Goal: Complete application form

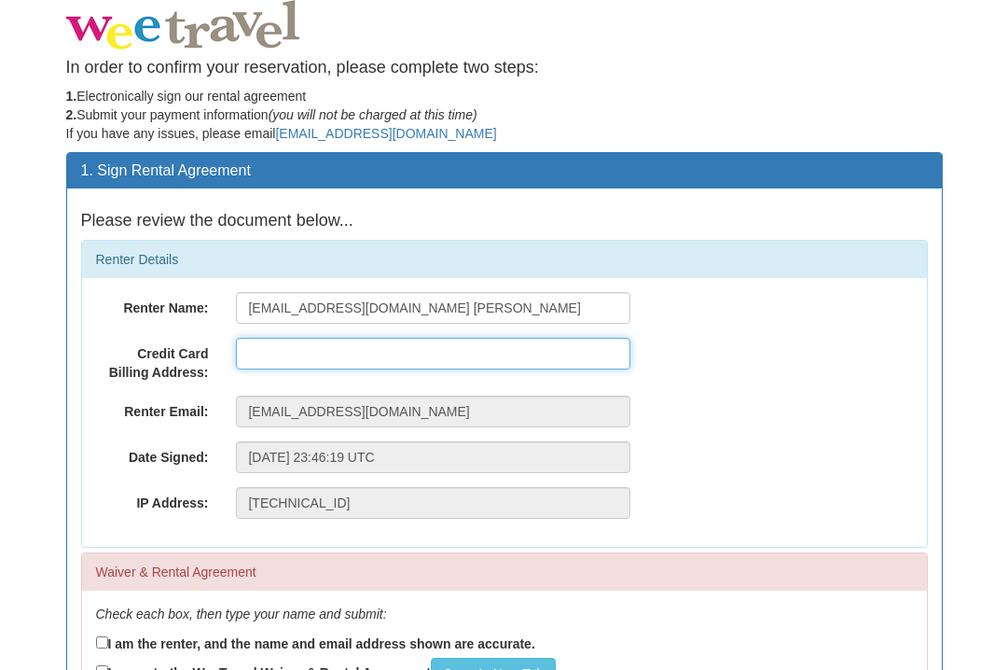
click at [469, 345] on input "text" at bounding box center [433, 354] width 394 height 32
type input "[STREET_ADDRESS]"
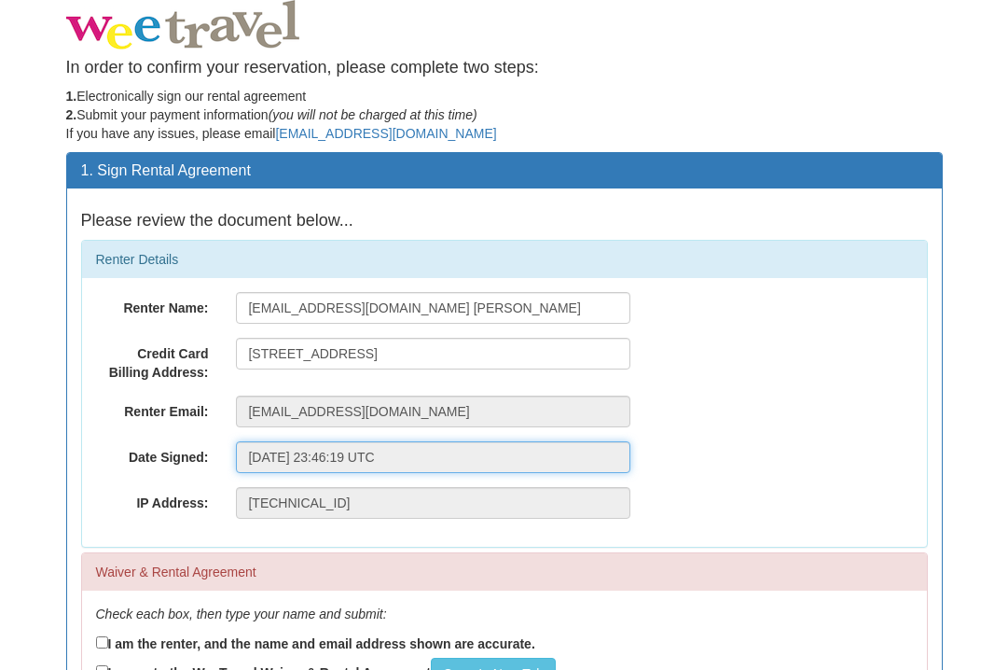
click at [347, 461] on input "[DATE] 23:46:19 UTC" at bounding box center [433, 457] width 394 height 32
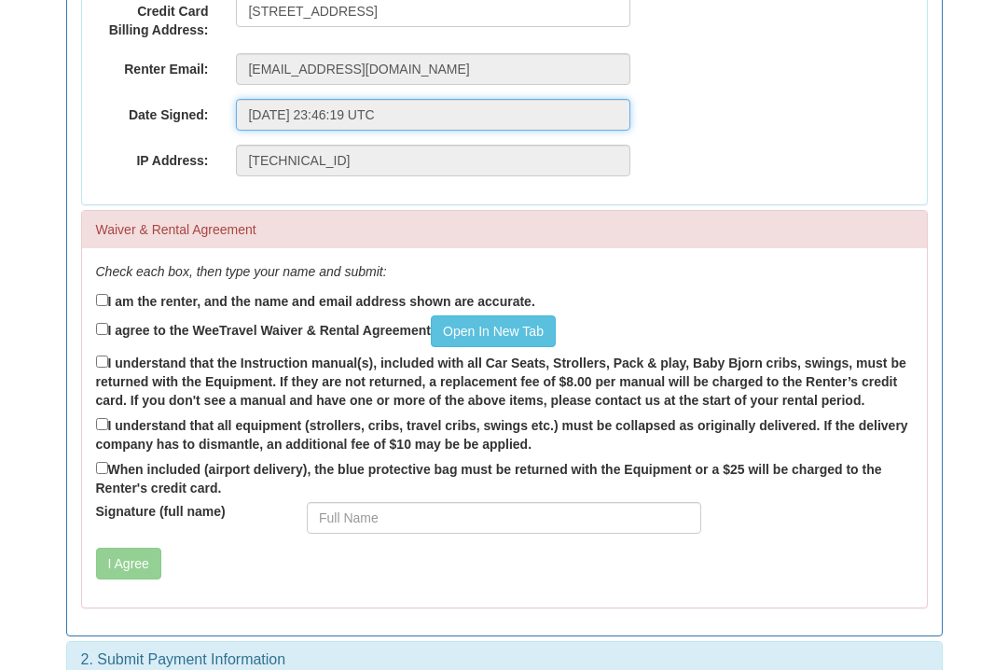
scroll to position [369, 0]
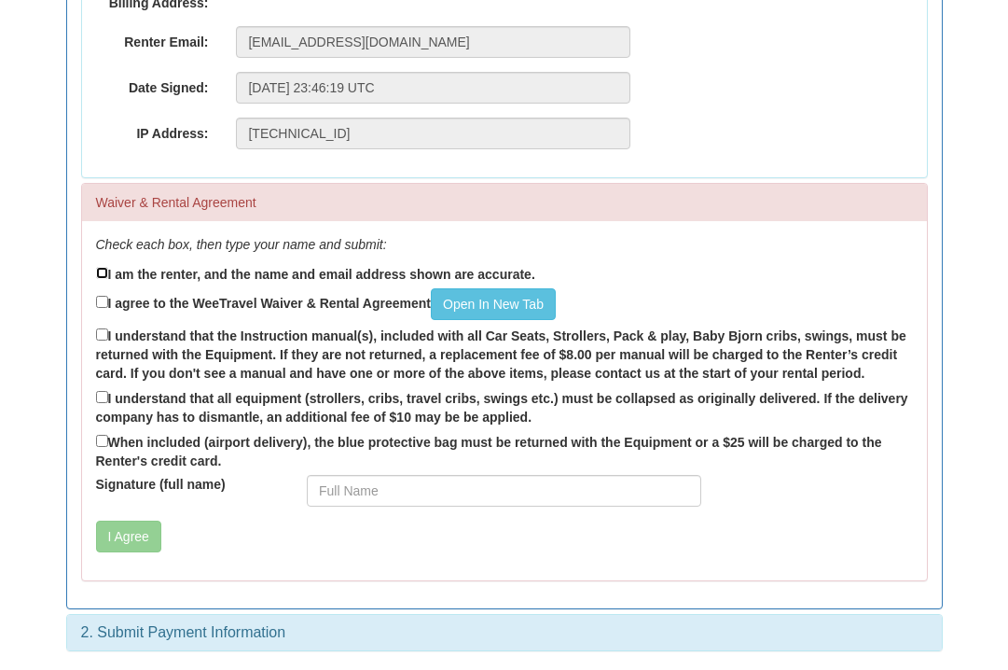
click at [105, 273] on input "I am the renter, and the name and email address shown are accurate." at bounding box center [102, 273] width 12 height 12
checkbox input "true"
click at [104, 307] on input "I agree to the WeeTravel Waiver & Rental Agreement Open In [GEOGRAPHIC_DATA]" at bounding box center [102, 302] width 12 height 12
checkbox input "true"
click at [103, 337] on input "I understand that the Instruction manual(s), included with all Car Seats, Strol…" at bounding box center [102, 334] width 12 height 12
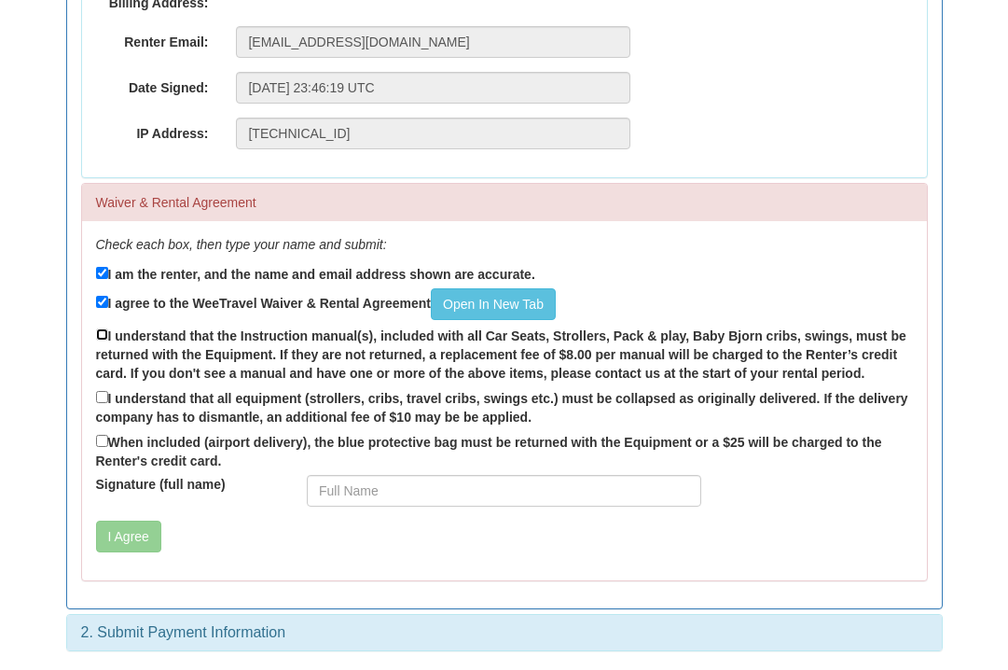
checkbox input "true"
click at [99, 392] on input "I understand that all equipment (strollers, cribs, travel cribs, swings etc.) m…" at bounding box center [102, 397] width 12 height 12
checkbox input "true"
click at [97, 442] on input "When included (airport delivery), the blue protective bag must be returned with…" at bounding box center [102, 441] width 12 height 12
checkbox input "true"
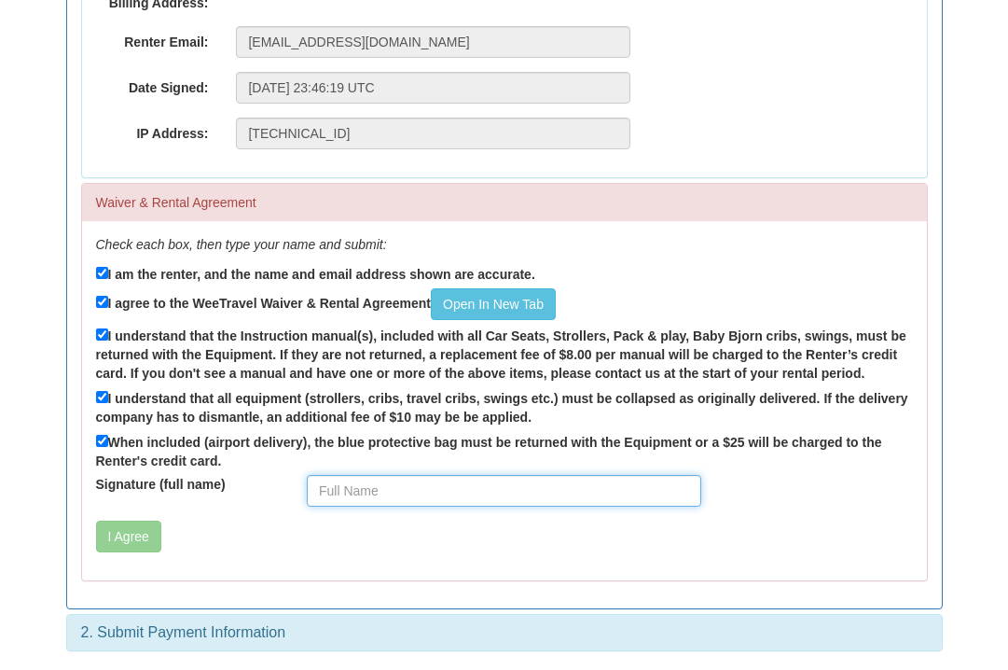
click at [338, 498] on input "Signature (full name)" at bounding box center [504, 491] width 394 height 32
type input "[PERSON_NAME]"
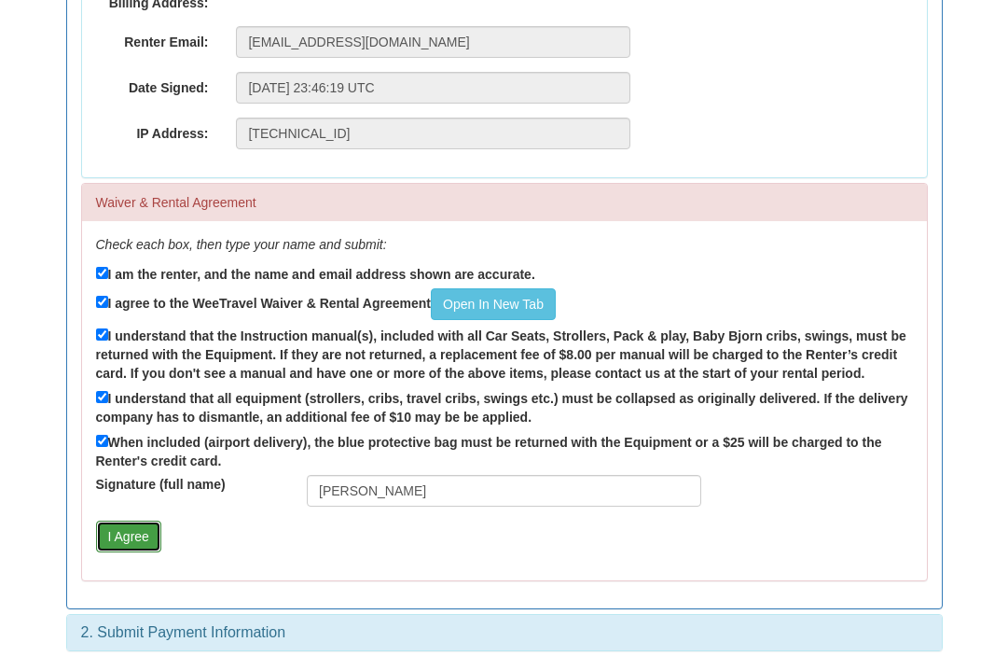
click at [136, 535] on button "I Agree" at bounding box center [128, 536] width 65 height 32
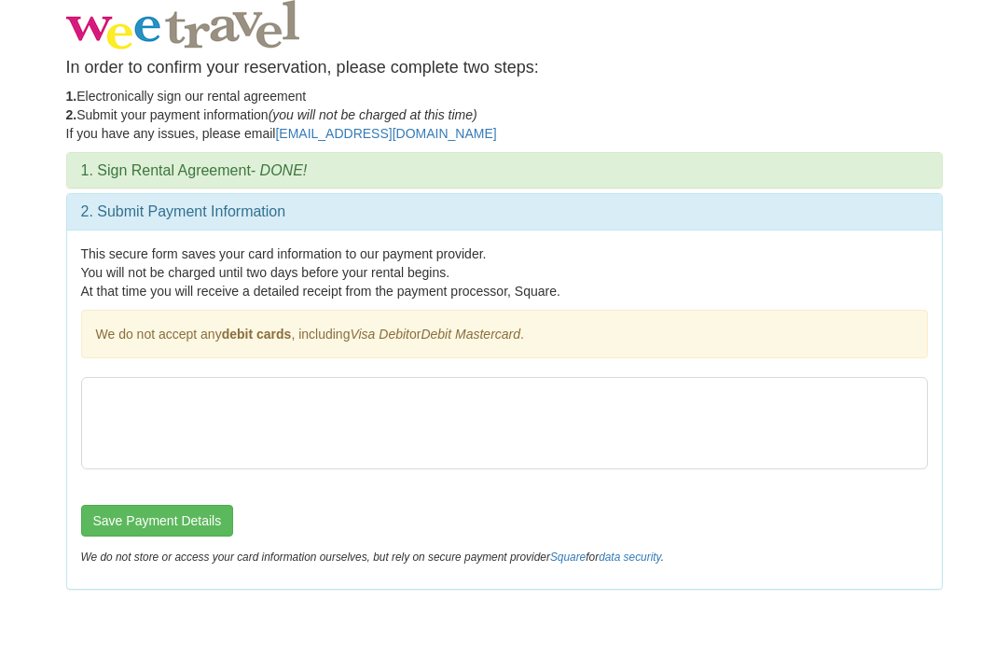
scroll to position [0, 0]
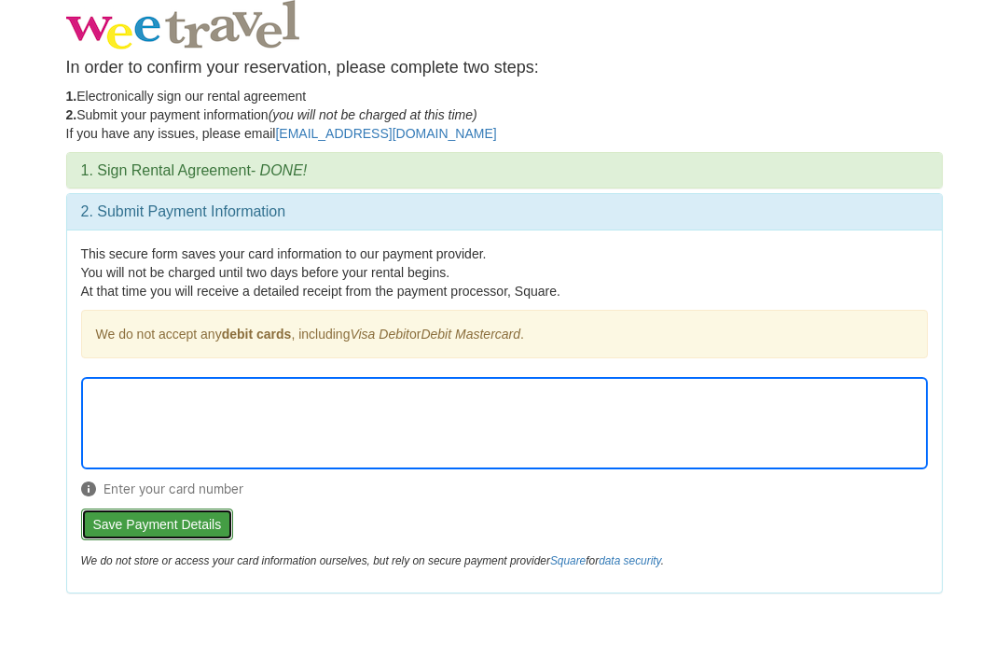
click at [185, 532] on button "Save Payment Details" at bounding box center [157, 524] width 153 height 32
click at [184, 523] on button "Save Payment Details" at bounding box center [157, 524] width 153 height 32
